Goal: Information Seeking & Learning: Learn about a topic

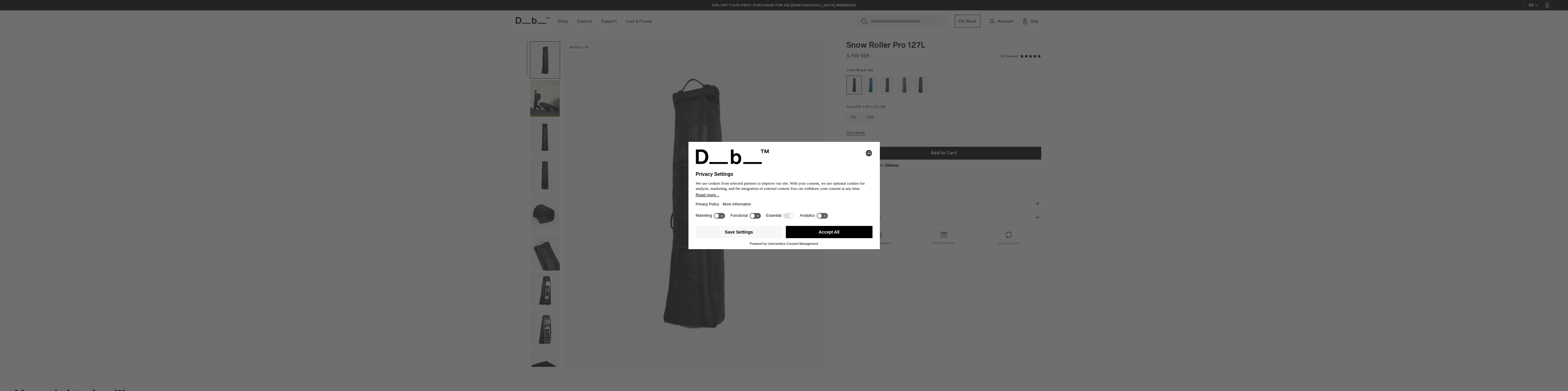
click at [820, 229] on button "Accept All" at bounding box center [829, 232] width 86 height 12
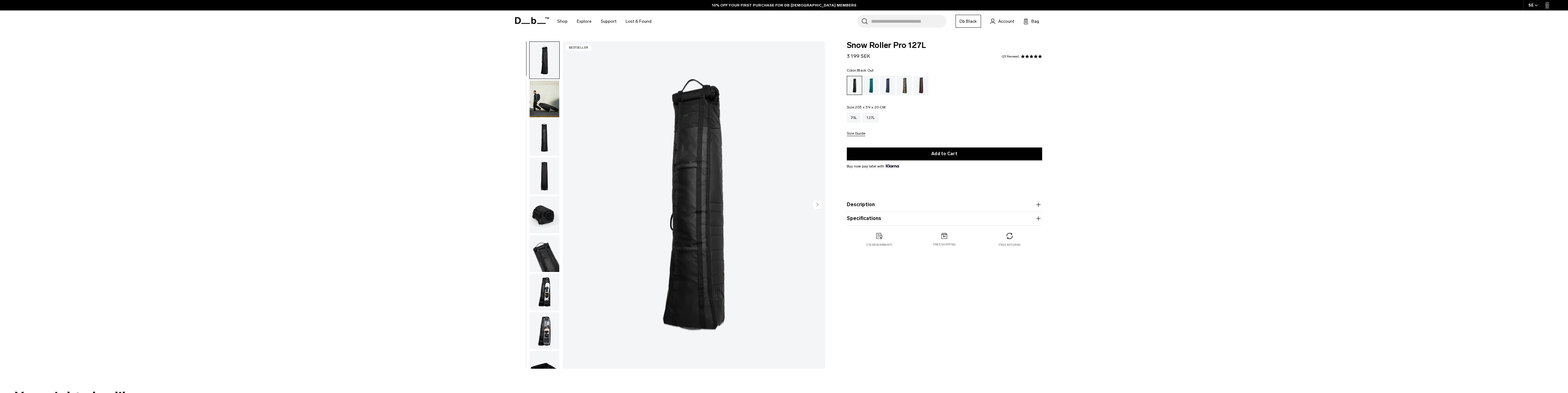
click at [545, 108] on img "button" at bounding box center [544, 99] width 30 height 37
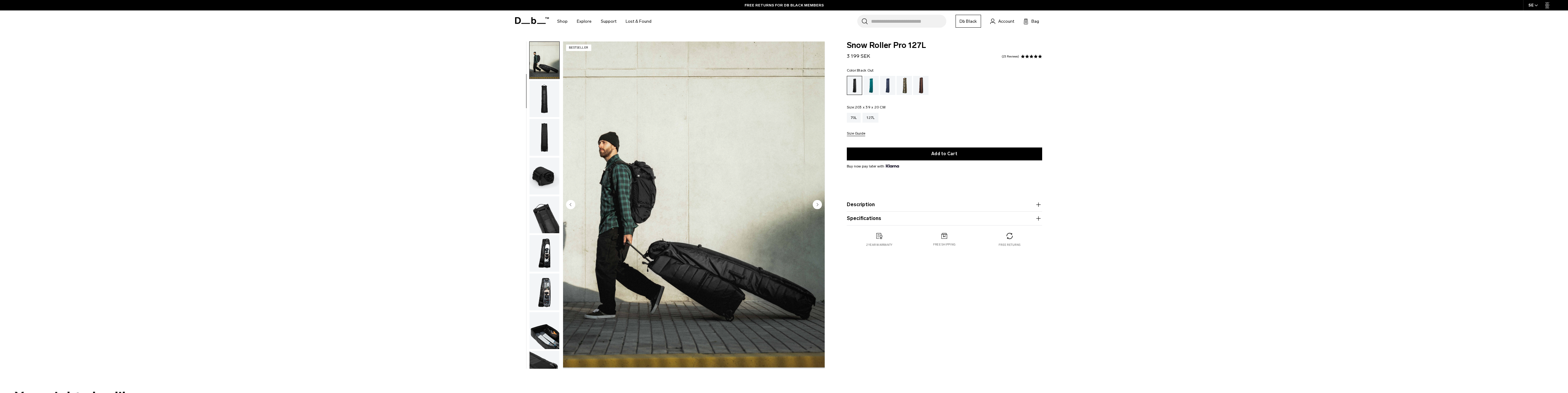
scroll to position [58, 0]
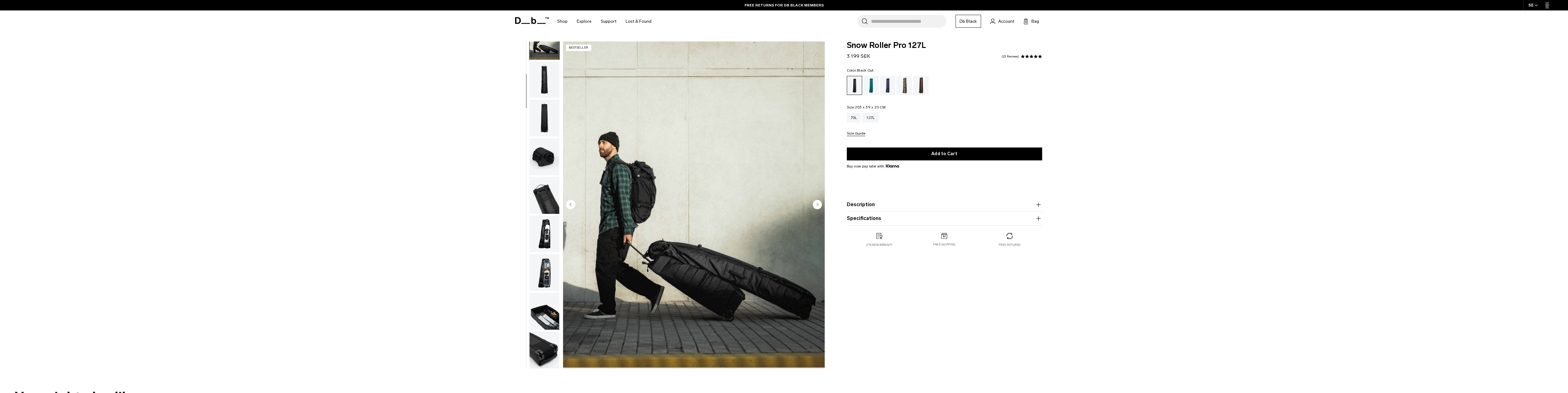
click at [541, 315] on img "button" at bounding box center [544, 311] width 30 height 37
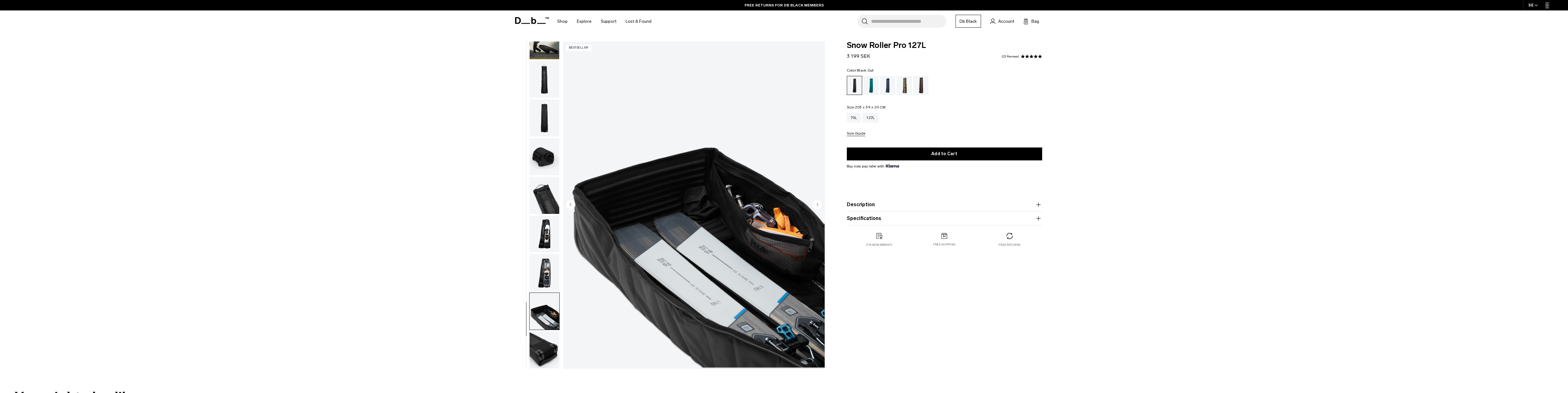
click at [546, 276] on img "button" at bounding box center [544, 273] width 30 height 37
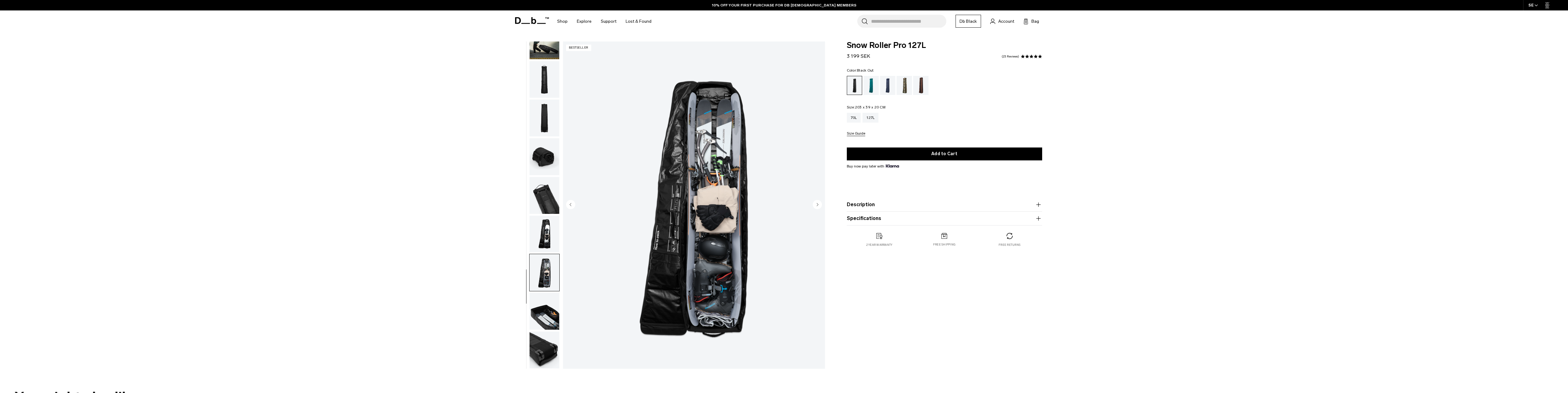
click at [543, 314] on img "button" at bounding box center [544, 311] width 30 height 37
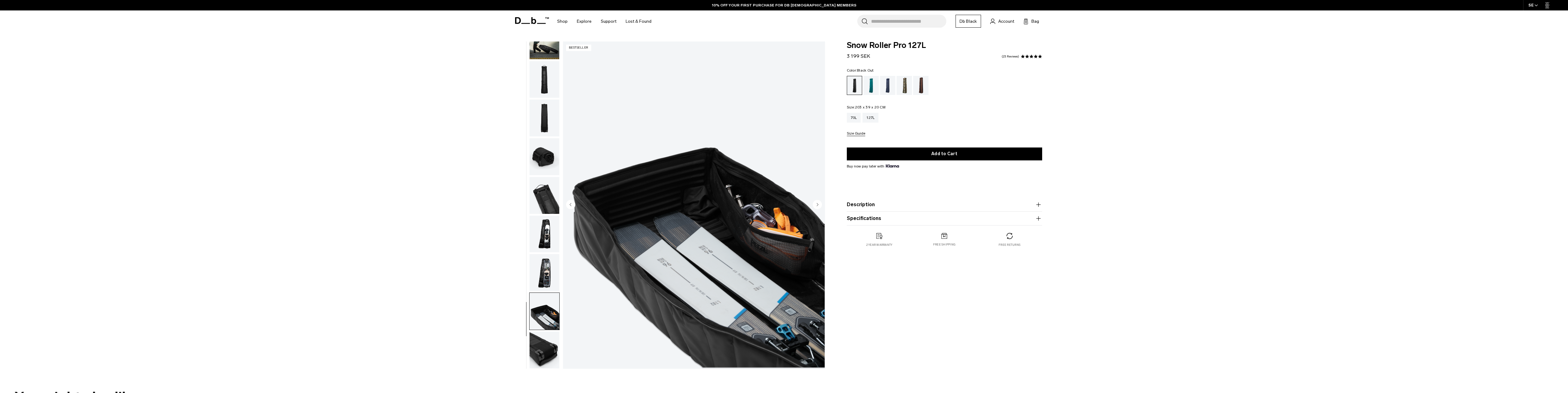
click at [550, 342] on img "button" at bounding box center [544, 350] width 30 height 37
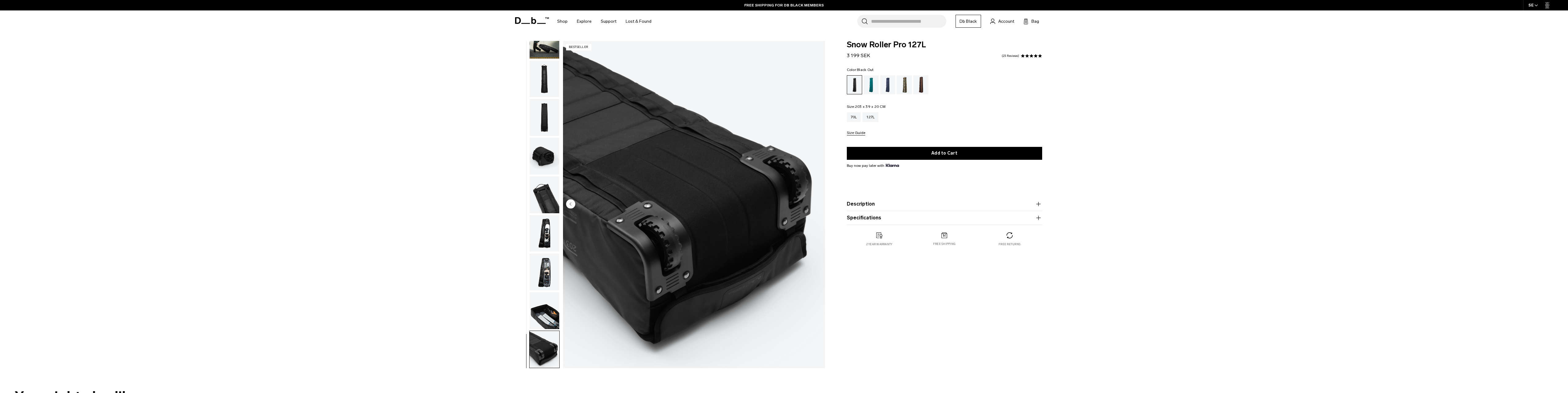
scroll to position [0, 0]
click at [550, 75] on img "button" at bounding box center [544, 79] width 30 height 37
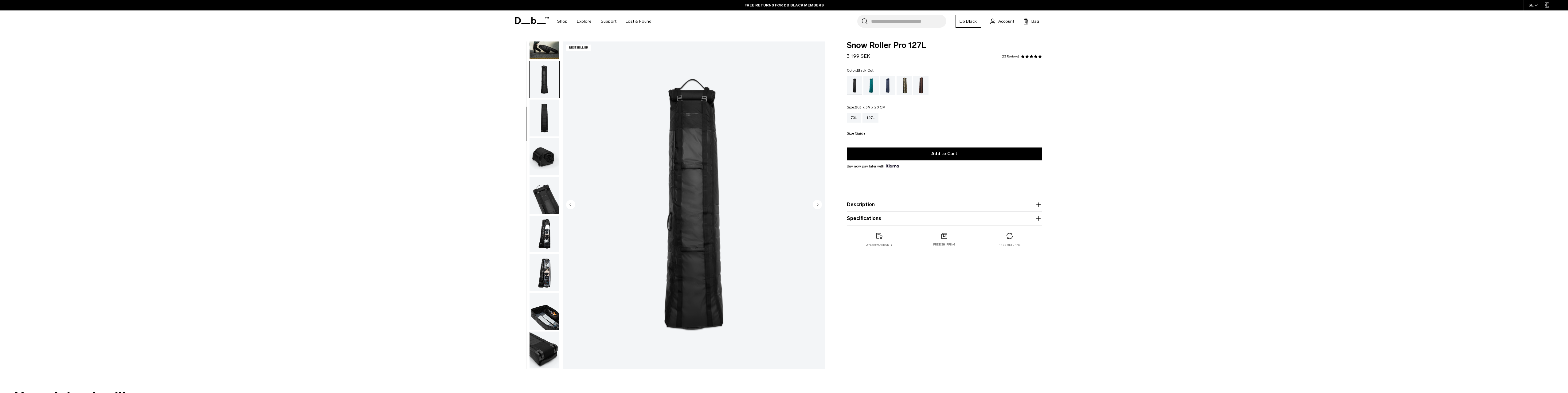
click at [539, 50] on img "button" at bounding box center [544, 41] width 30 height 37
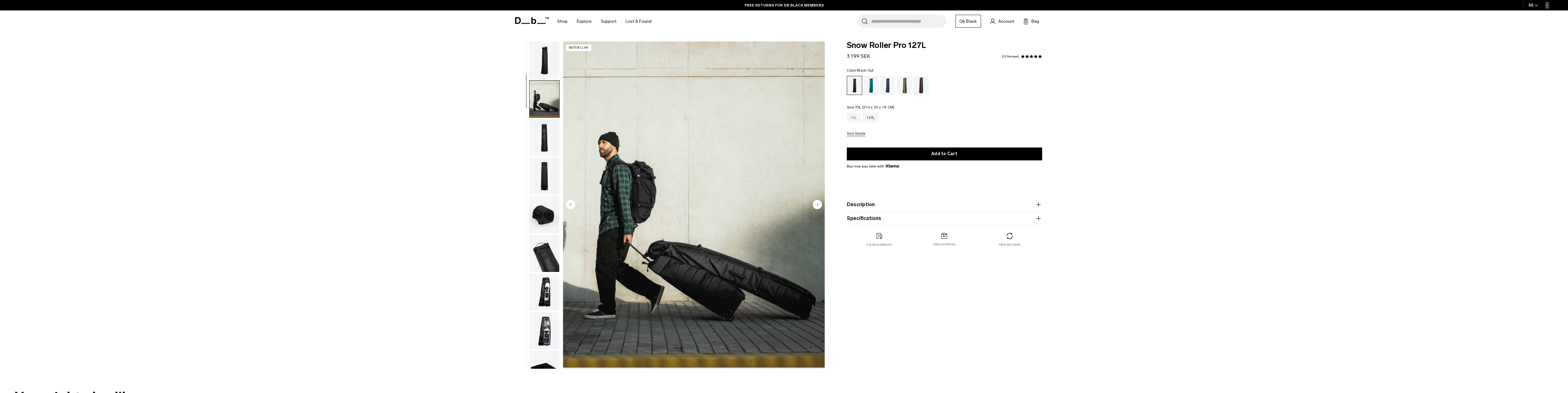
click at [849, 116] on div "70L" at bounding box center [854, 118] width 14 height 10
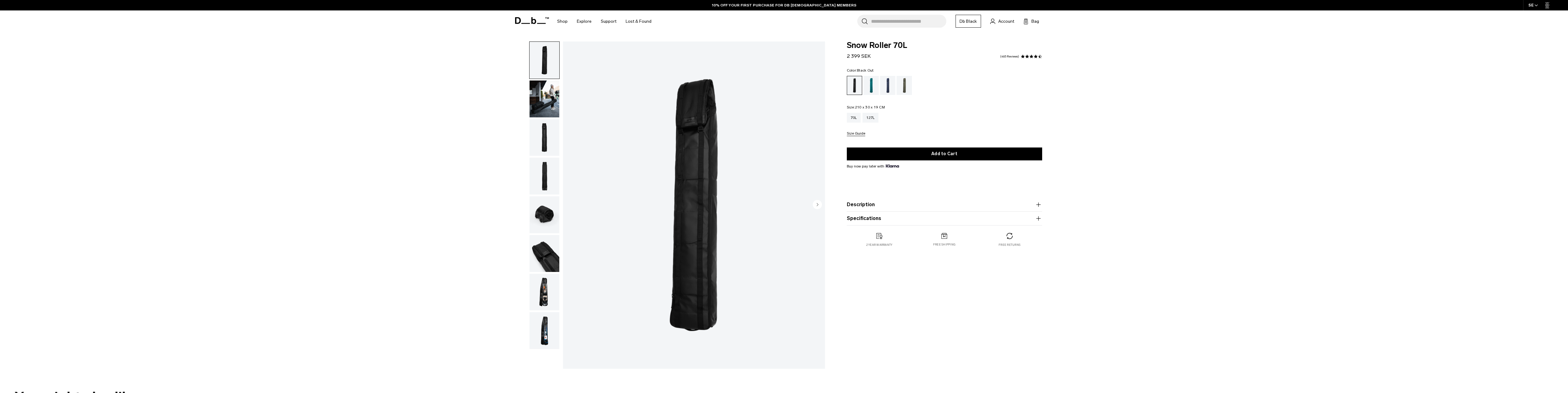
click at [543, 289] on img "button" at bounding box center [544, 292] width 30 height 37
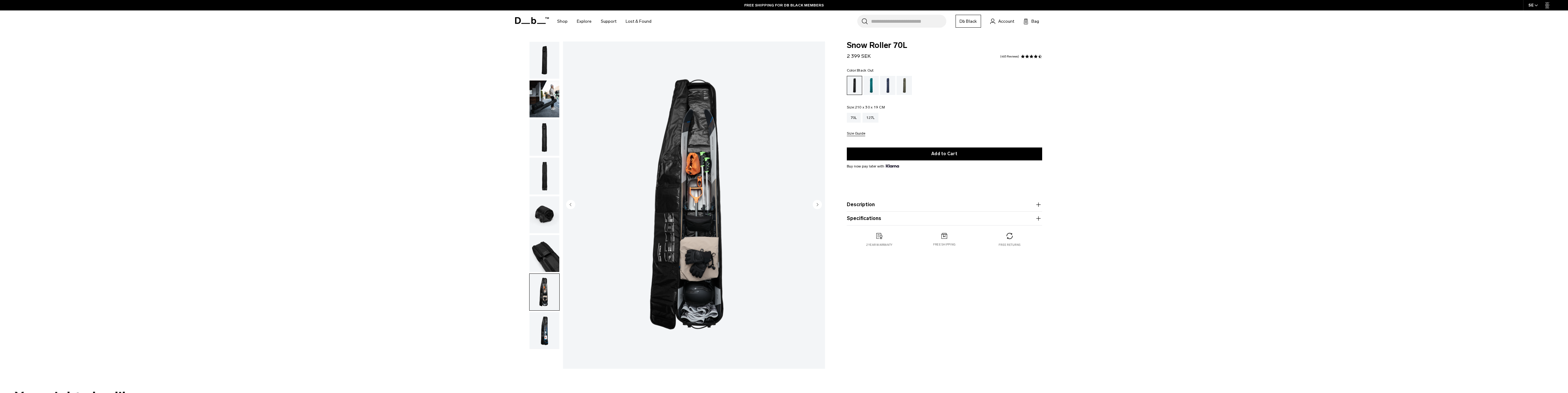
drag, startPoint x: 553, startPoint y: 334, endPoint x: 551, endPoint y: 332, distance: 2.8
click at [553, 333] on img "button" at bounding box center [544, 331] width 30 height 37
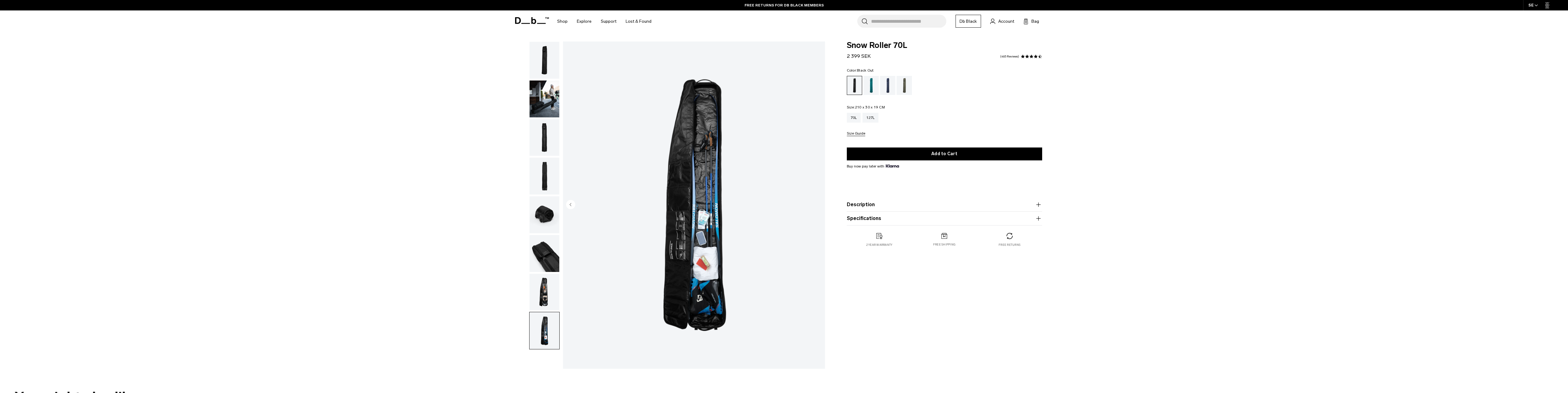
click at [543, 293] on img "button" at bounding box center [544, 292] width 30 height 37
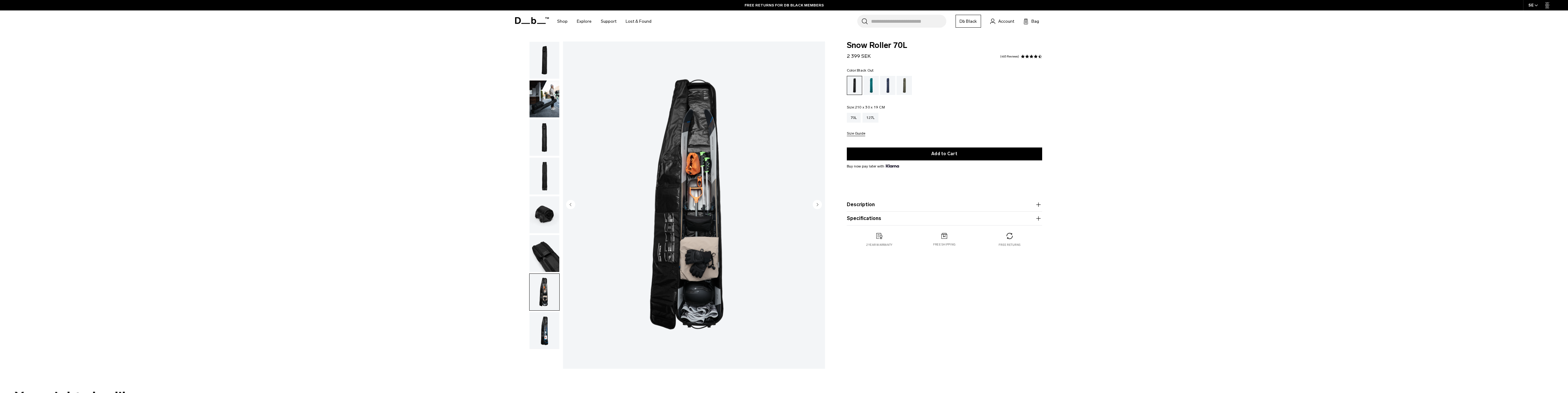
click at [546, 100] on img "button" at bounding box center [544, 99] width 30 height 37
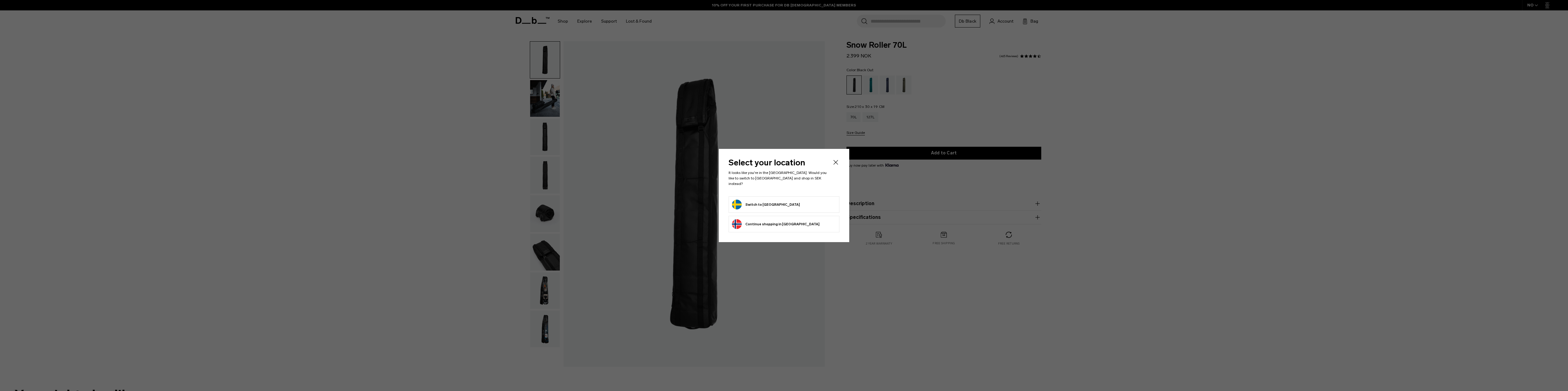
click at [660, 136] on div at bounding box center [784, 195] width 1568 height 391
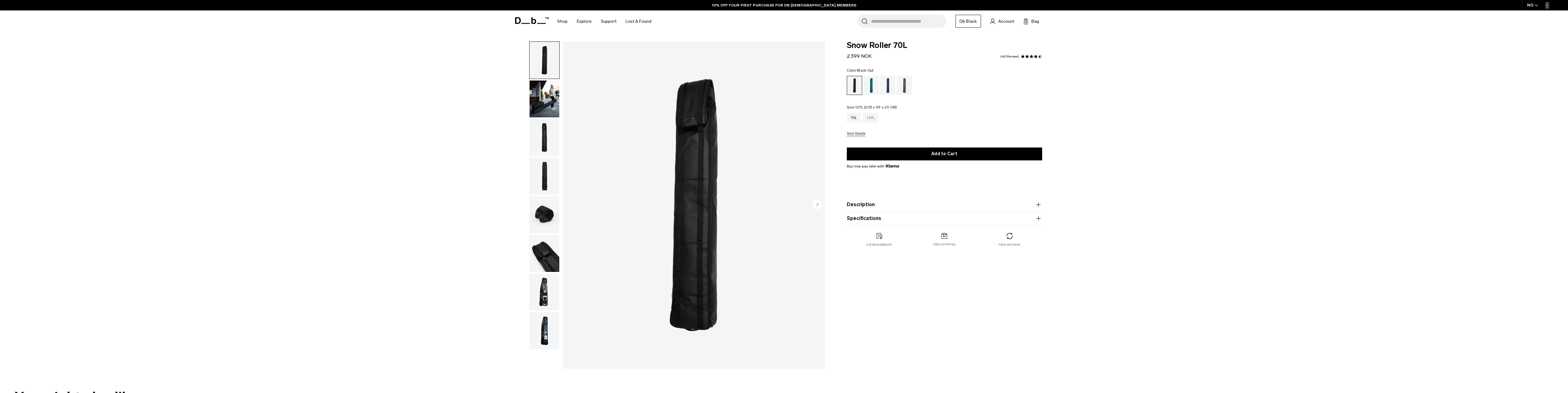
click at [873, 117] on div "127L" at bounding box center [871, 118] width 16 height 10
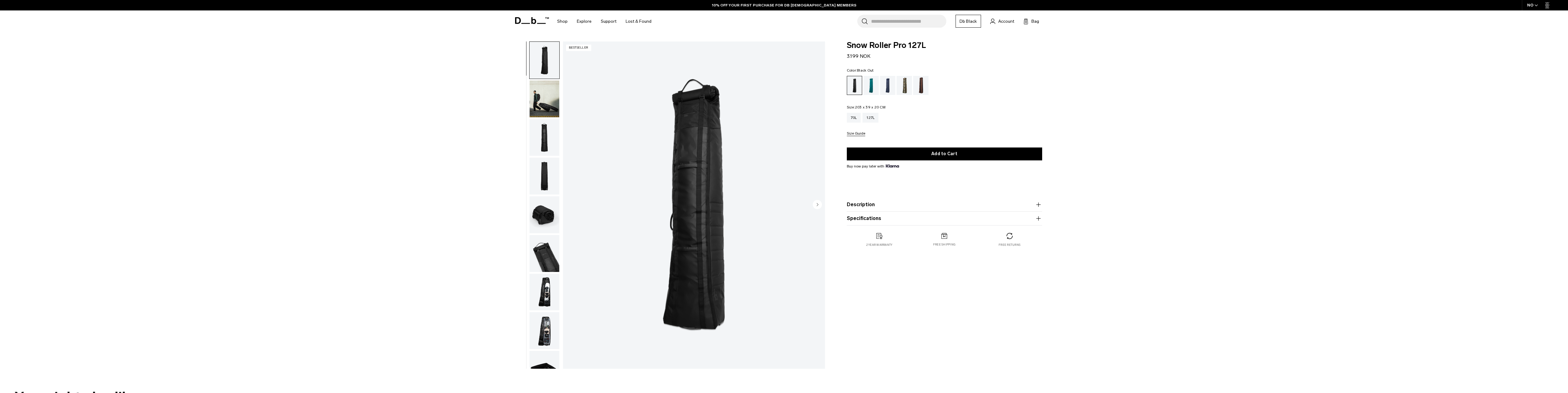
click at [548, 107] on img "button" at bounding box center [544, 99] width 30 height 37
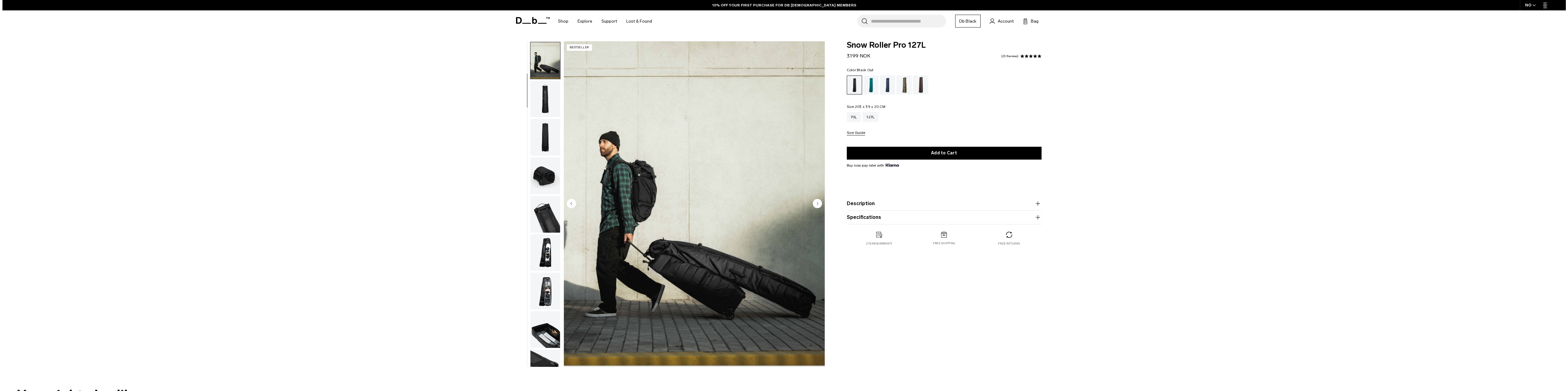
scroll to position [38, 0]
click at [645, 258] on img "2 / 10" at bounding box center [691, 204] width 261 height 326
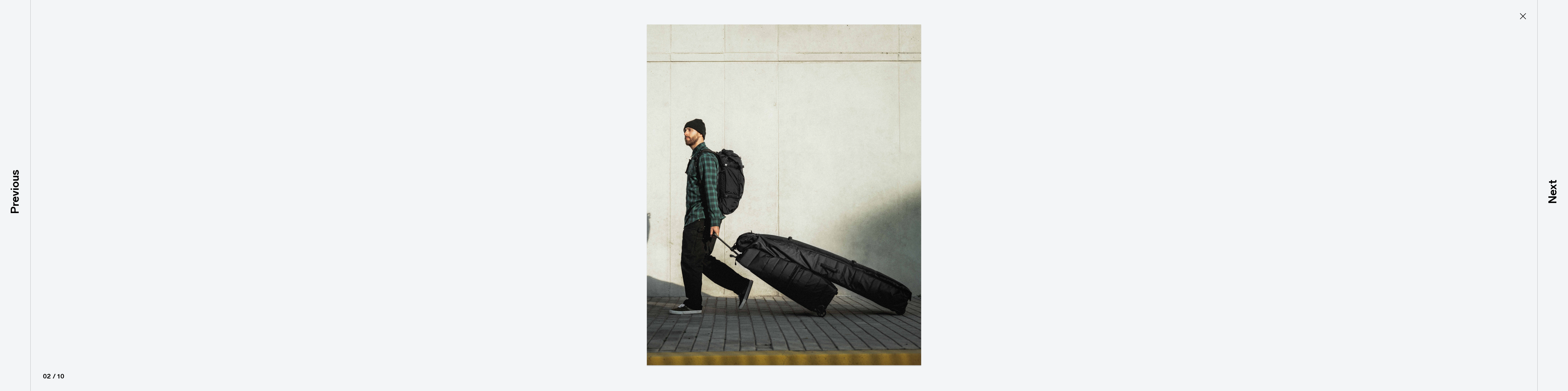
click at [738, 253] on img at bounding box center [784, 195] width 276 height 391
drag, startPoint x: 763, startPoint y: 288, endPoint x: 749, endPoint y: 284, distance: 14.6
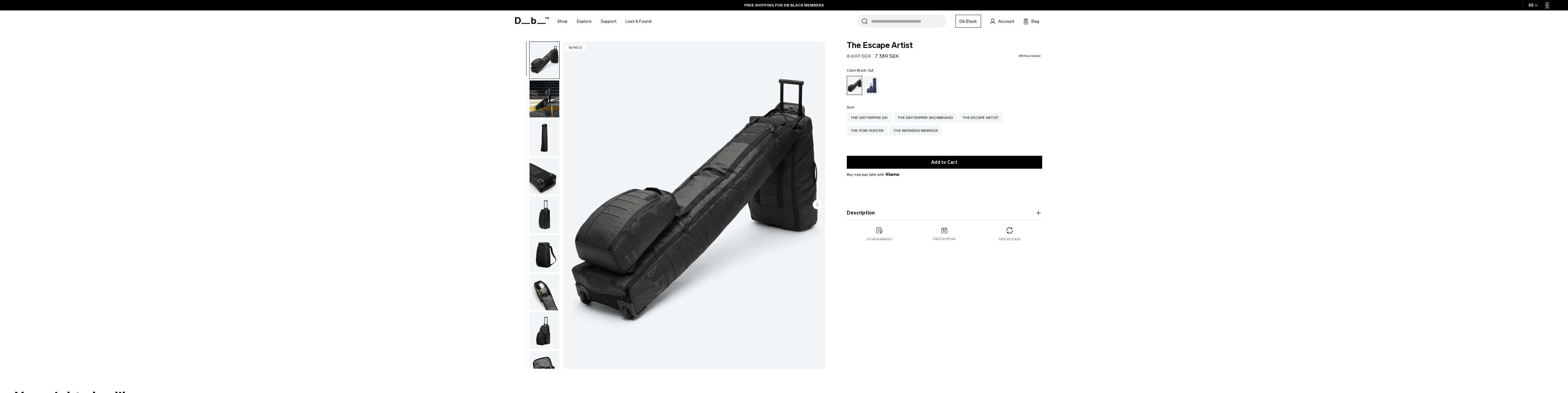
click at [548, 213] on img "button" at bounding box center [544, 215] width 30 height 37
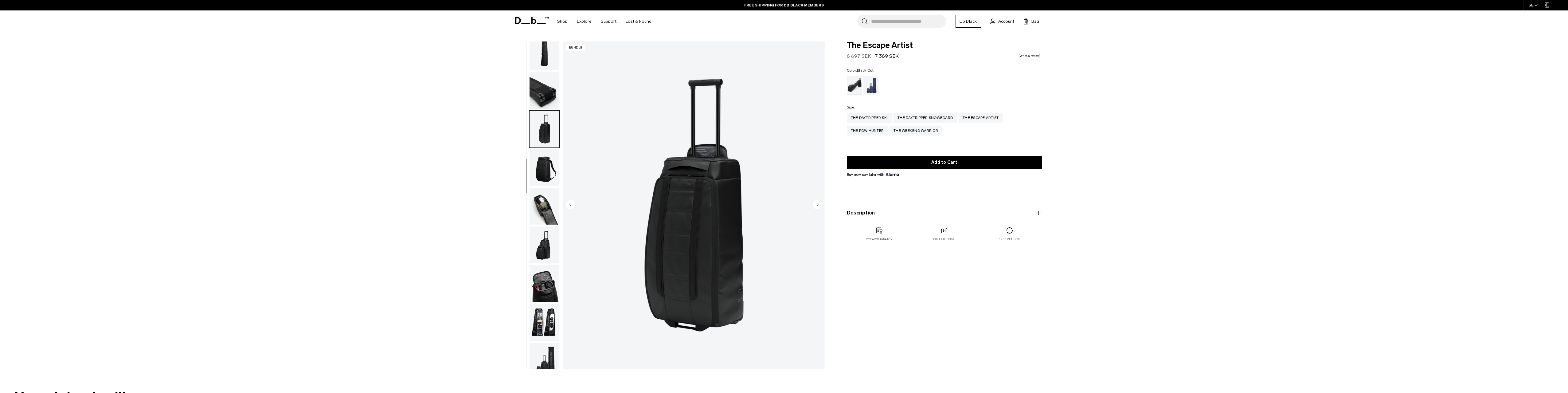
scroll to position [97, 0]
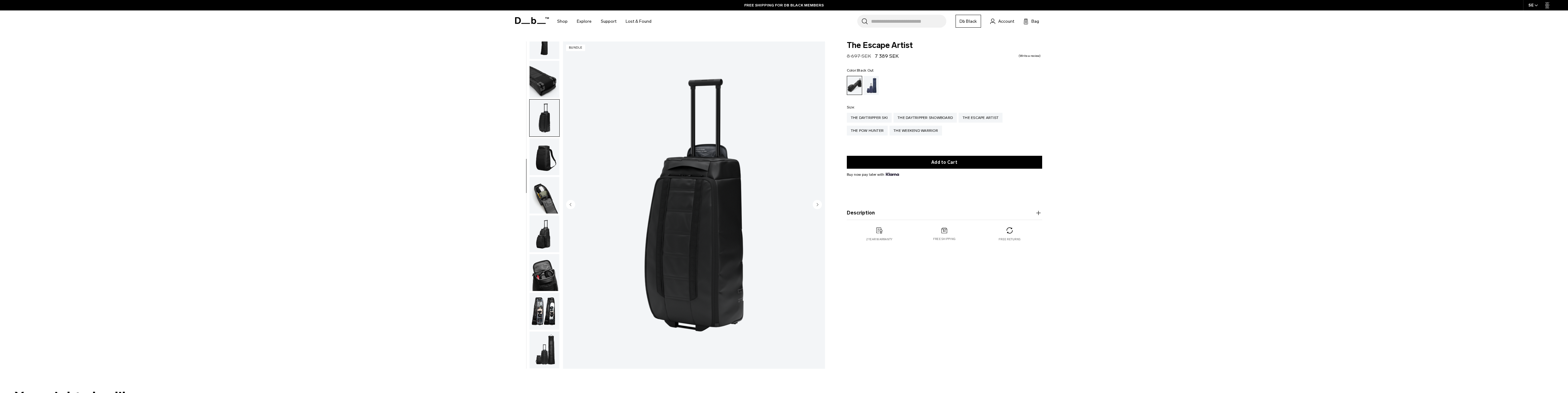
click at [548, 153] on img "button" at bounding box center [544, 156] width 30 height 37
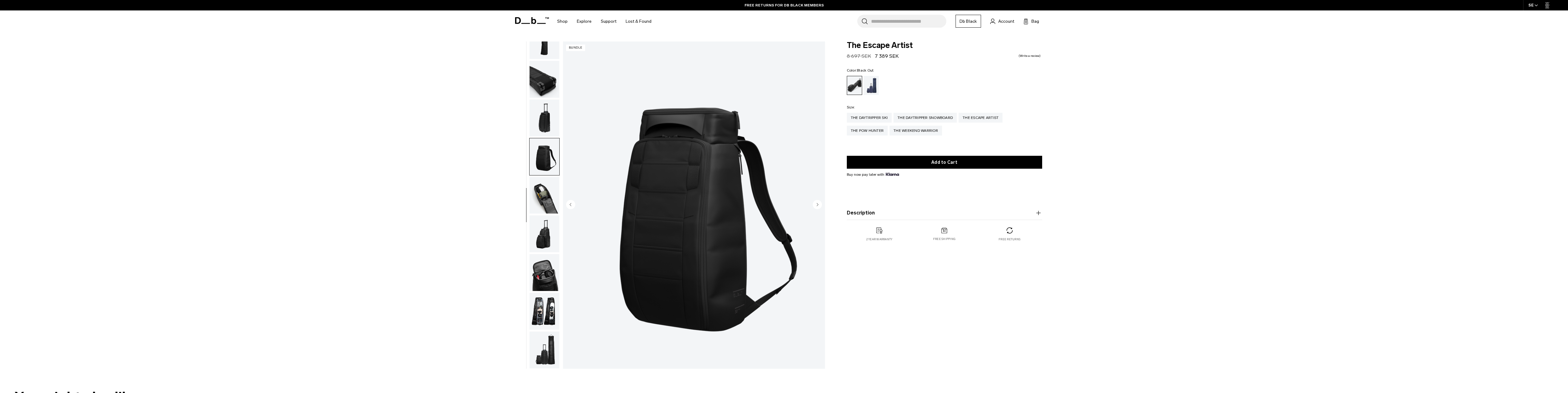
click at [549, 201] on img "button" at bounding box center [544, 196] width 30 height 37
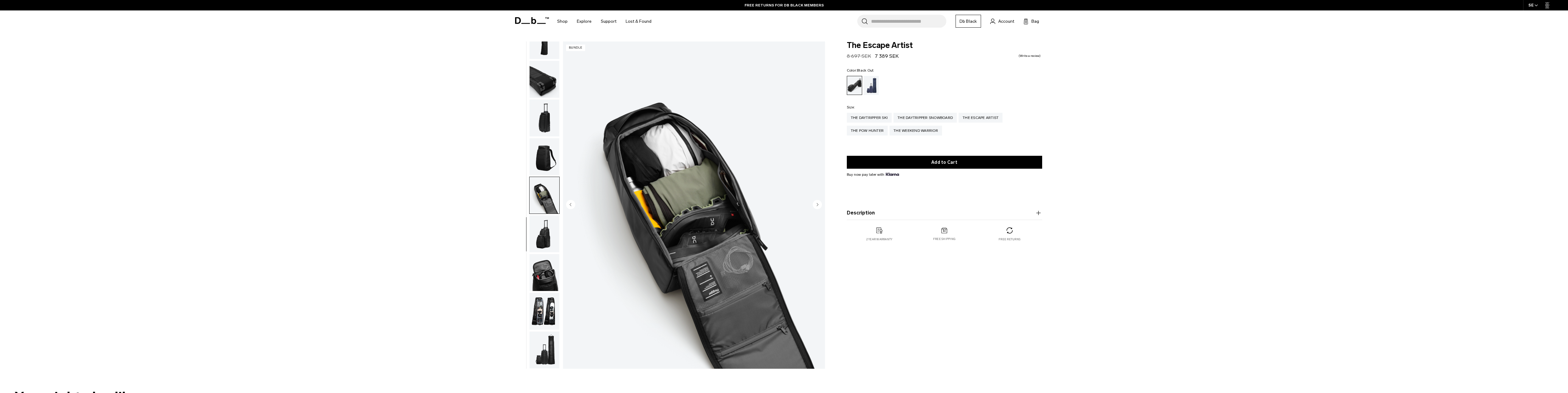
click at [542, 235] on img "button" at bounding box center [544, 234] width 30 height 37
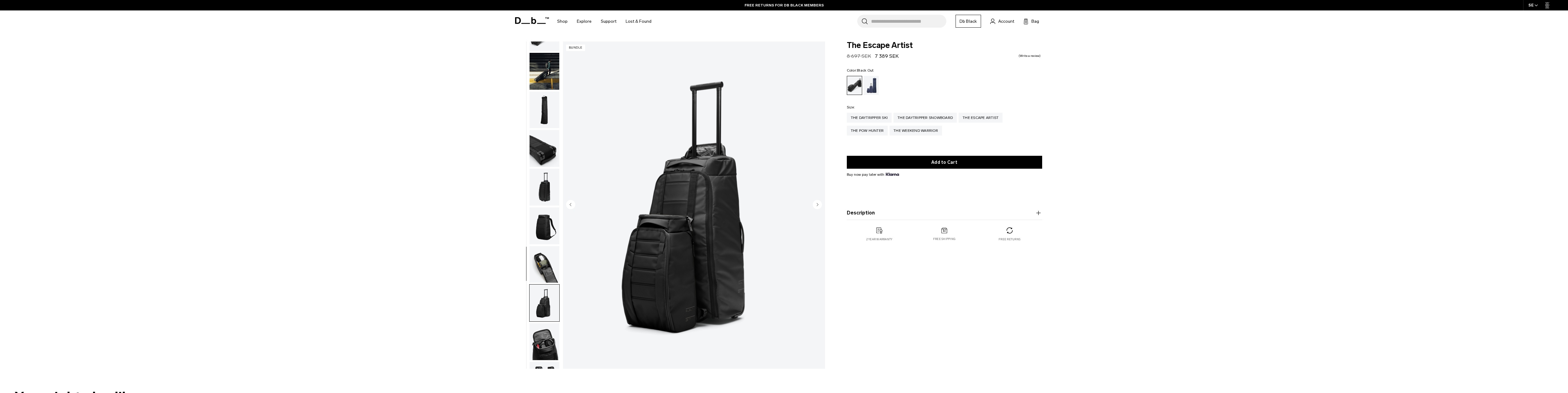
scroll to position [0, 0]
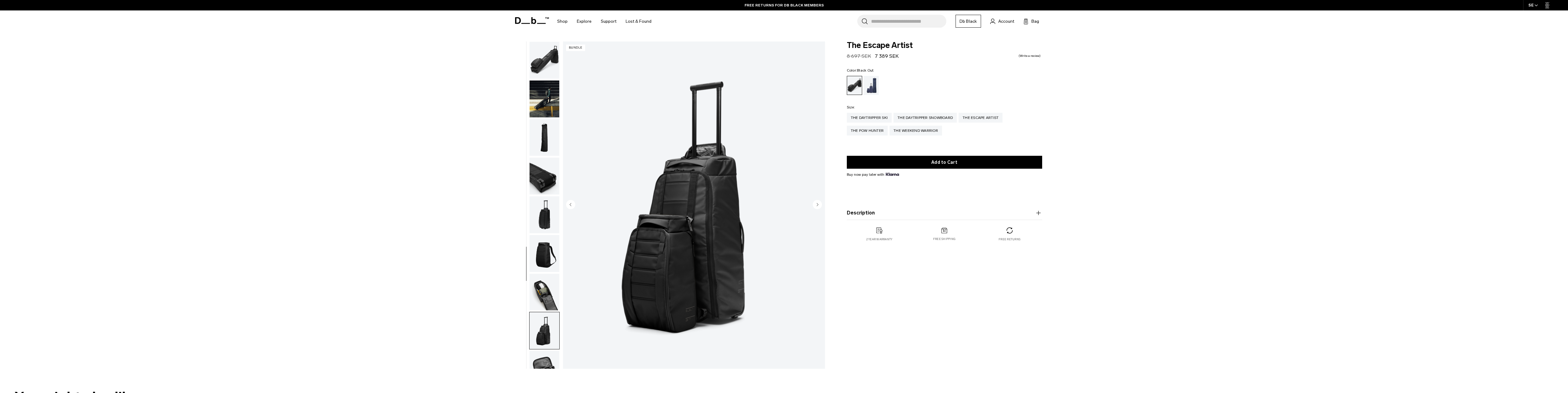
click at [550, 70] on img "button" at bounding box center [544, 60] width 30 height 37
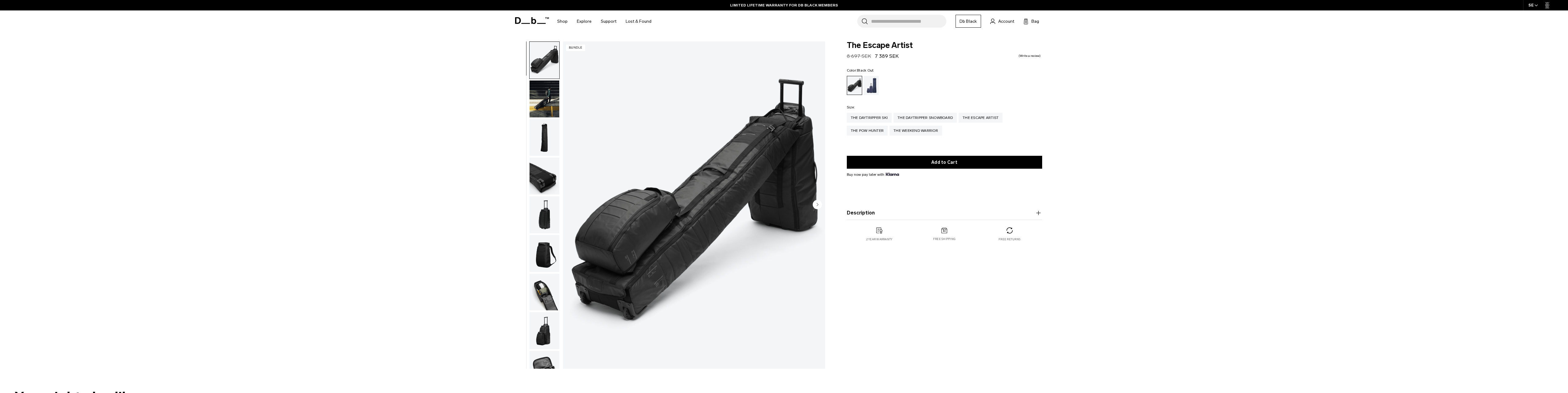
drag, startPoint x: 871, startPoint y: 54, endPoint x: 885, endPoint y: 57, distance: 14.3
click at [885, 57] on div "Regular price 8 697 SEK 7 389 SEK" at bounding box center [873, 56] width 52 height 7
click at [873, 89] on div "Blue Hour" at bounding box center [871, 85] width 16 height 19
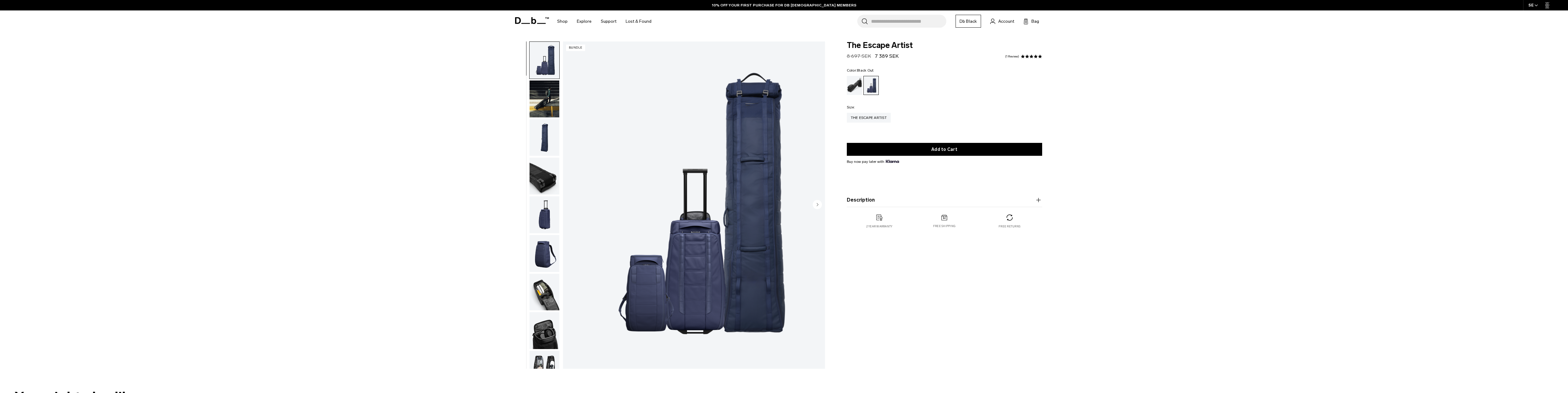
click at [855, 89] on div "Black Out" at bounding box center [855, 85] width 16 height 19
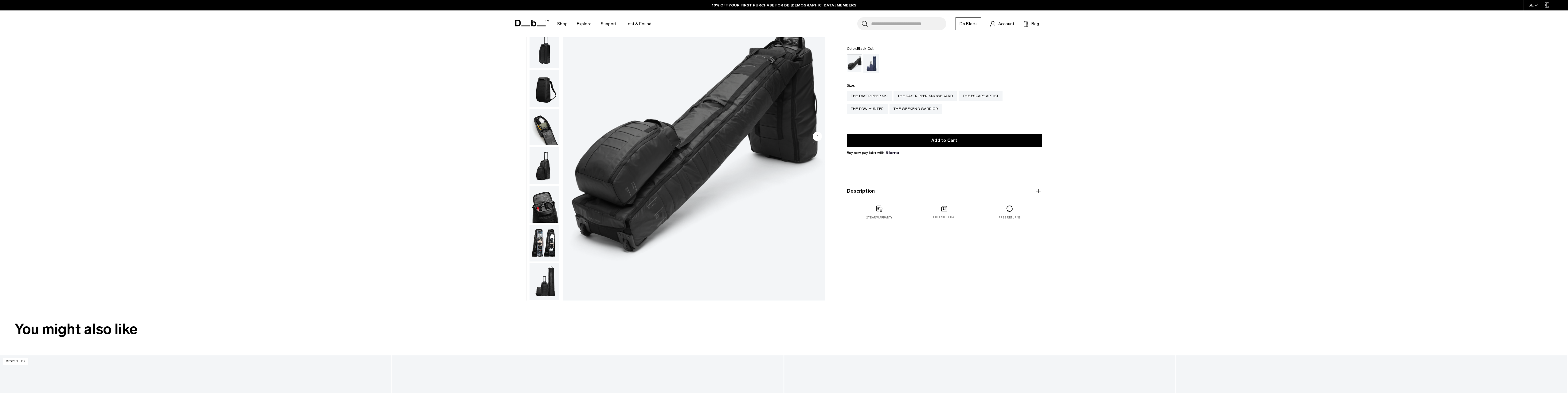
scroll to position [103, 0]
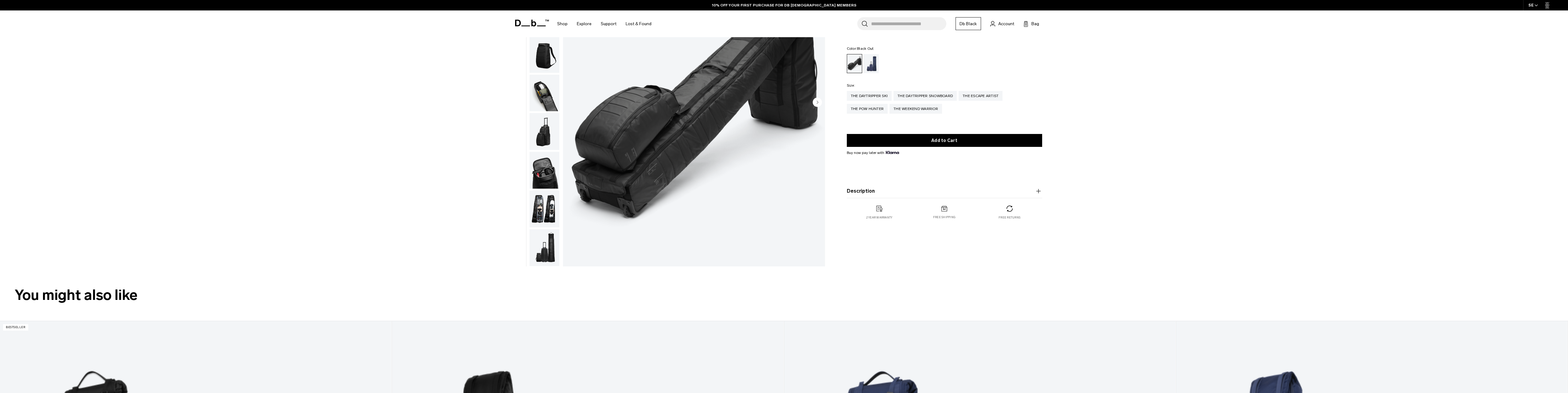
click at [551, 209] on img "button" at bounding box center [544, 209] width 30 height 37
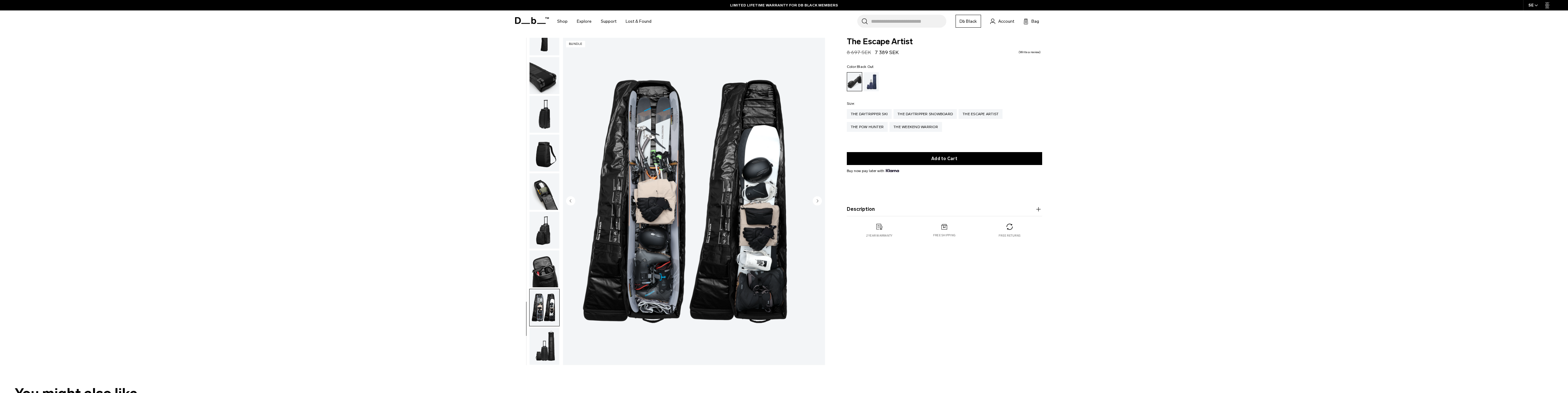
scroll to position [0, 0]
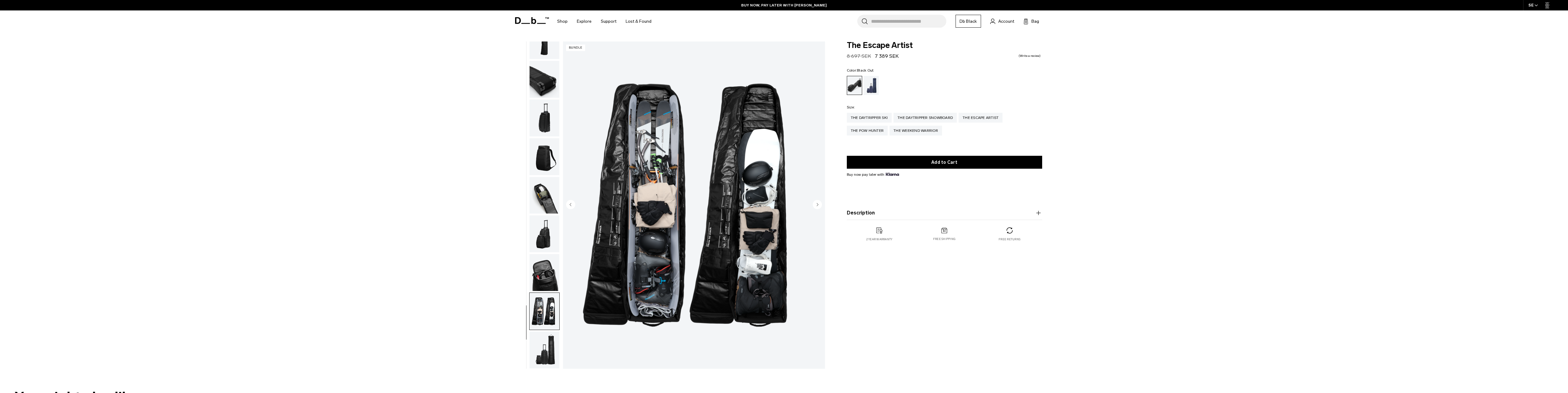
click at [543, 244] on img "button" at bounding box center [544, 234] width 30 height 37
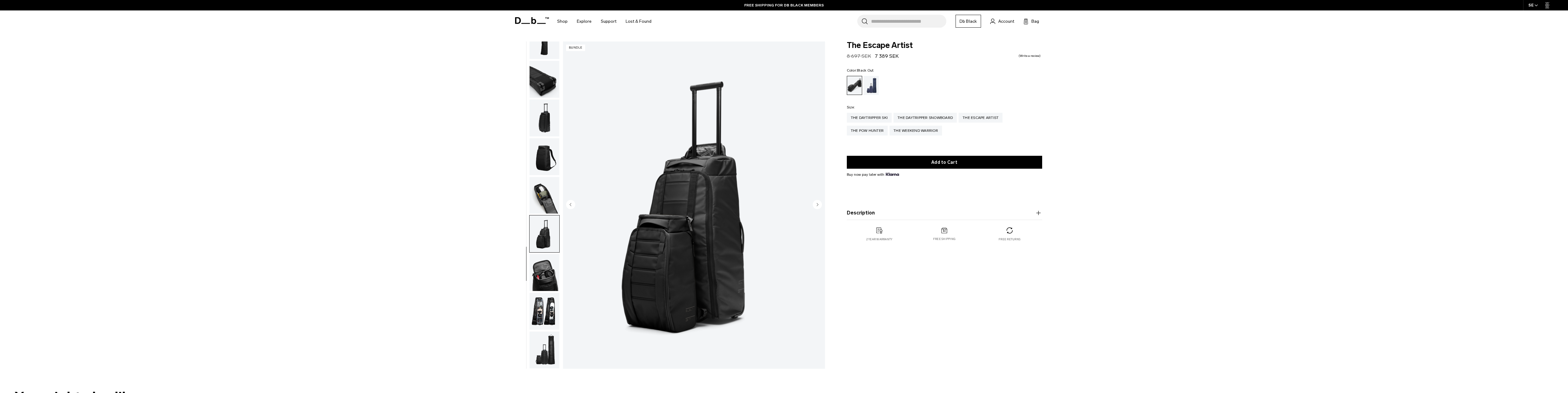
click at [545, 200] on img "button" at bounding box center [544, 196] width 30 height 37
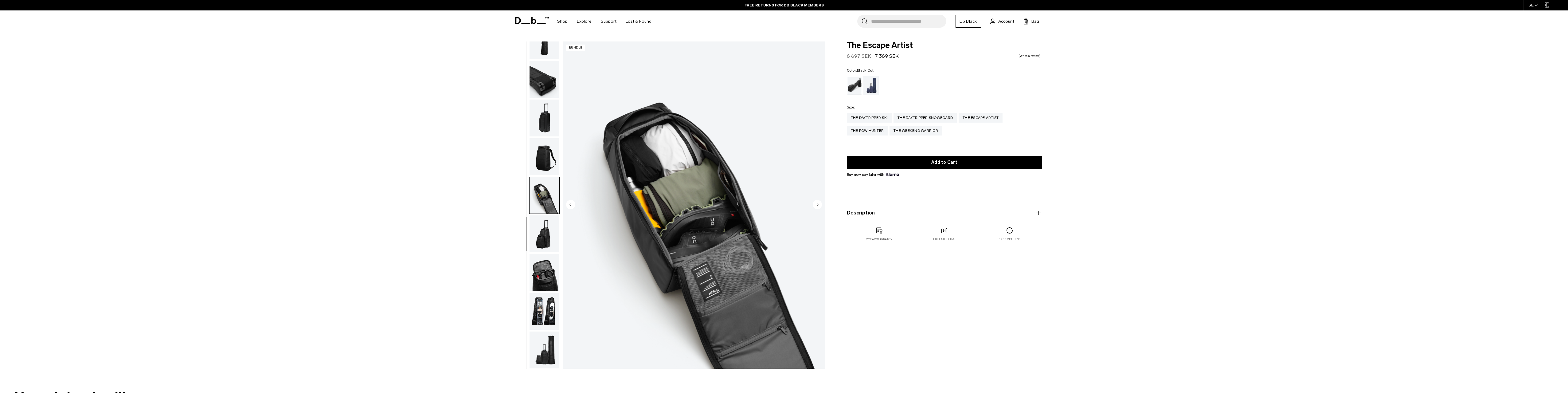
click at [541, 275] on img "button" at bounding box center [544, 273] width 30 height 37
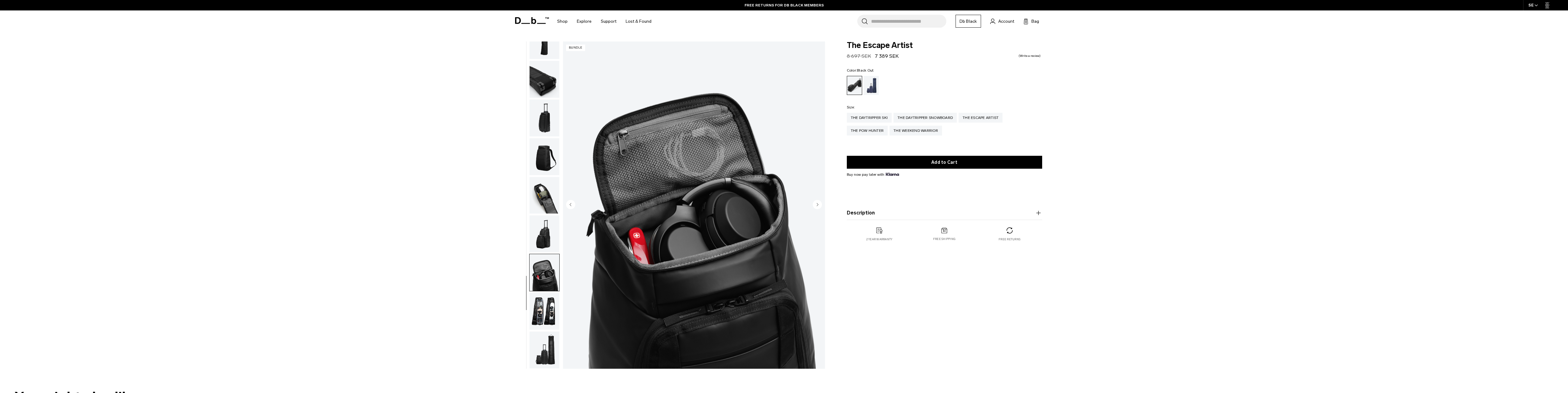
click at [535, 78] on img "button" at bounding box center [544, 79] width 30 height 37
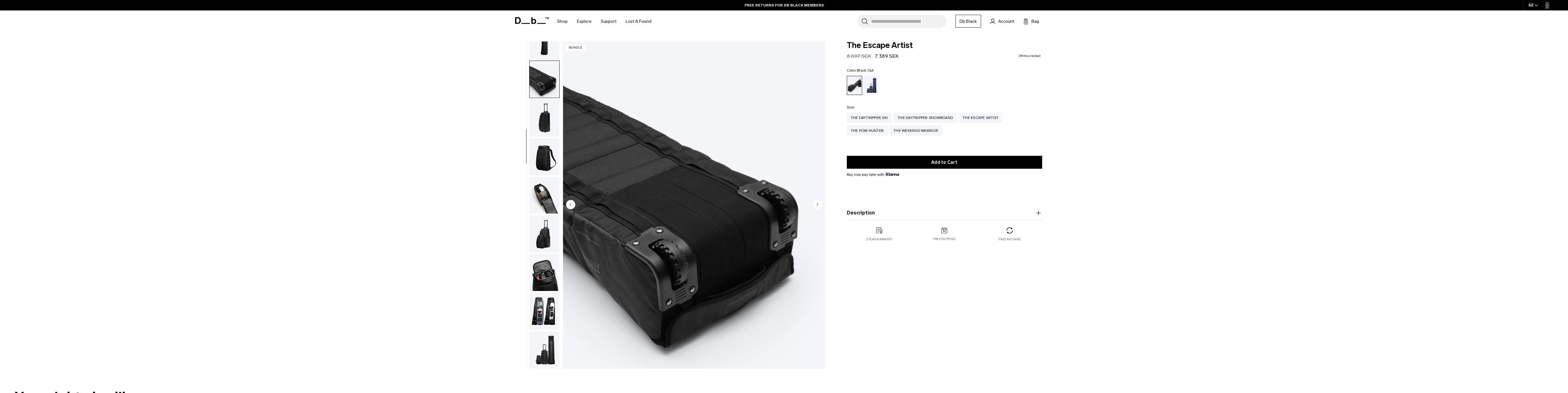
click at [538, 237] on img "button" at bounding box center [544, 234] width 30 height 37
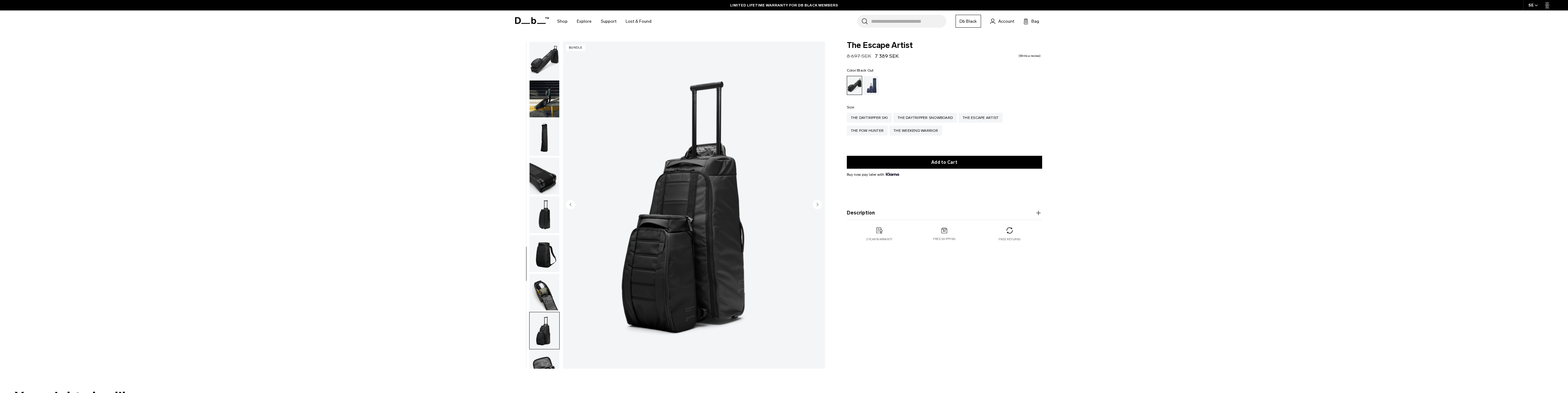
click at [543, 97] on img "button" at bounding box center [544, 99] width 30 height 37
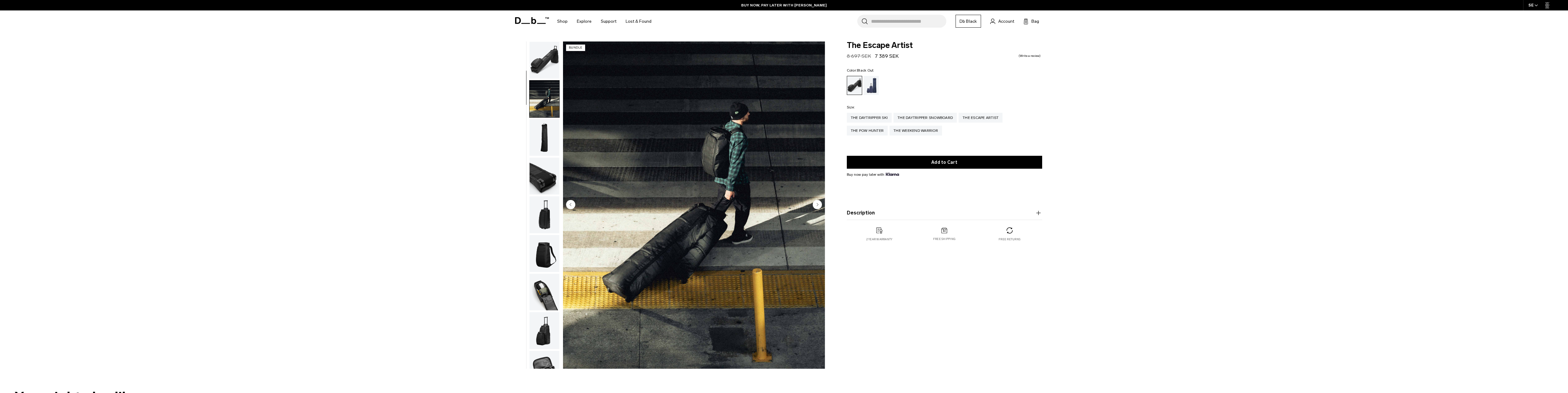
click at [544, 65] on img "button" at bounding box center [544, 60] width 30 height 37
